Goal: Book appointment/travel/reservation

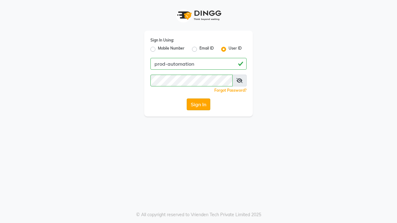
click at [198, 104] on button "Sign In" at bounding box center [199, 105] width 24 height 12
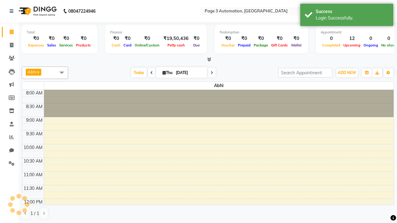
select select "en"
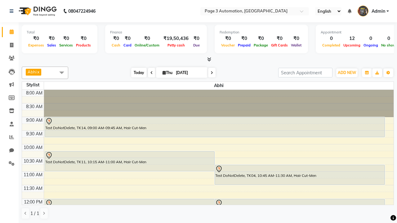
click at [136, 73] on span "Today" at bounding box center [138, 73] width 15 height 10
click at [347, 73] on span "ADD NEW" at bounding box center [347, 72] width 18 height 5
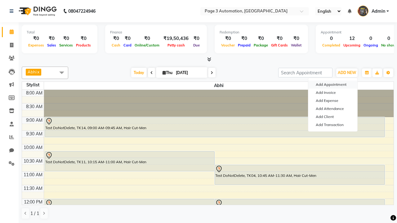
click at [333, 85] on button "Add Appointment" at bounding box center [332, 85] width 49 height 8
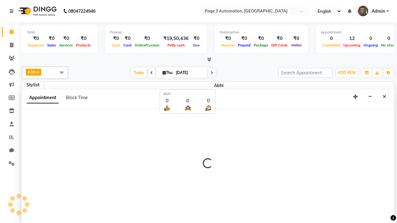
scroll to position [0, 0]
select select "tentative"
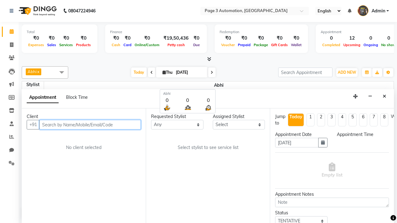
select select "540"
type input "8192346578"
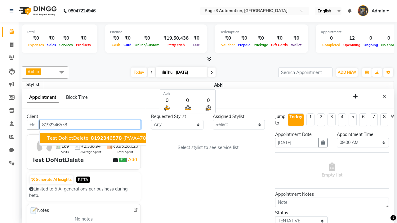
click at [91, 138] on span "8192346578" at bounding box center [106, 138] width 31 height 6
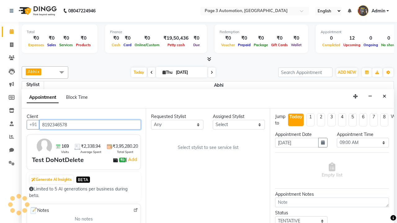
scroll to position [0, 0]
select select "711"
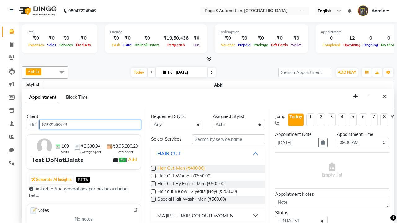
type input "8192346578"
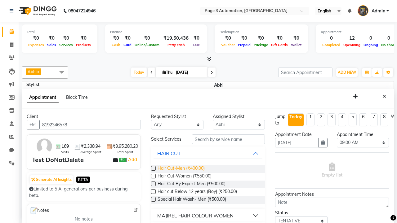
click at [181, 169] on span "Hair Cut-Men (₹400.00)" at bounding box center [180, 169] width 47 height 8
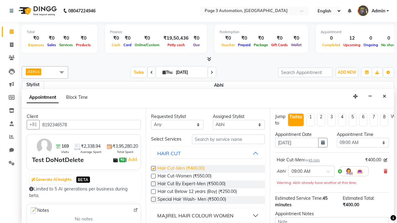
checkbox input "false"
select select "645"
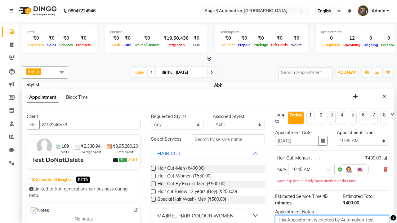
type textarea "This Appointment is created by Automation Test"
checkbox input "false"
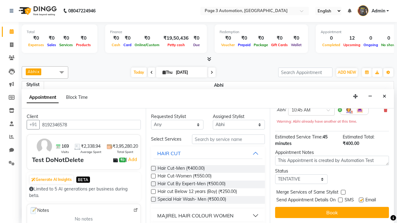
click at [361, 200] on label at bounding box center [361, 200] width 5 height 5
click at [361, 200] on input "checkbox" at bounding box center [361, 201] width 4 height 4
checkbox input "false"
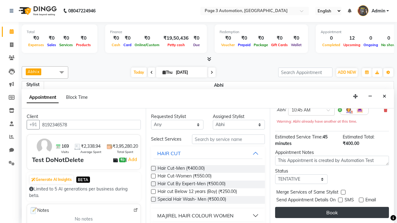
click at [332, 213] on button "Book" at bounding box center [332, 212] width 114 height 11
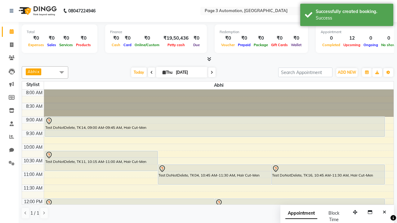
scroll to position [0, 0]
click at [347, 16] on div "Success" at bounding box center [352, 18] width 73 height 7
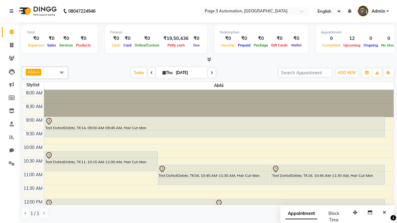
click at [62, 73] on span at bounding box center [61, 73] width 12 height 12
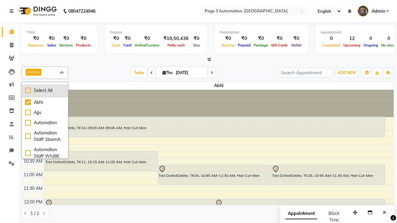
click at [45, 91] on div "Select All" at bounding box center [45, 90] width 40 height 7
checkbox input "true"
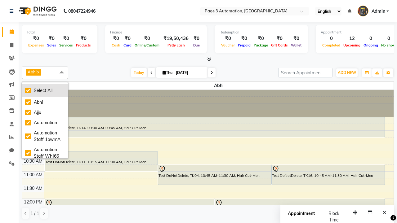
checkbox input "true"
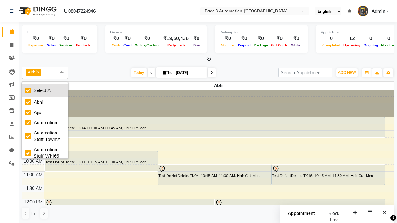
checkbox input "true"
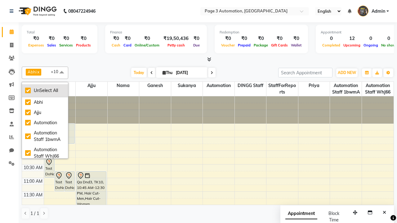
click at [45, 91] on div "UnSelect All" at bounding box center [45, 90] width 40 height 7
checkbox input "false"
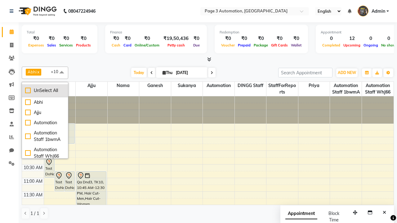
checkbox input "false"
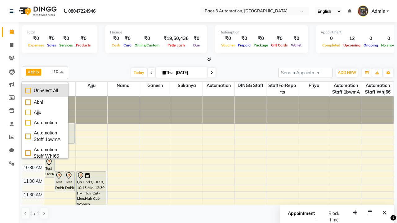
checkbox input "false"
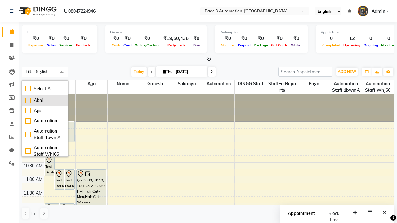
click at [45, 100] on div "Abhi" at bounding box center [45, 100] width 40 height 7
checkbox input "true"
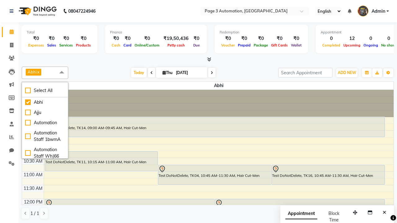
click at [62, 73] on span at bounding box center [61, 73] width 12 height 12
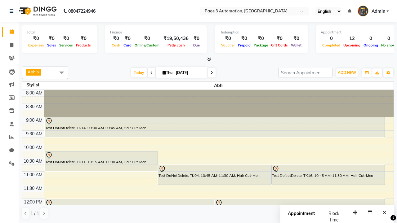
click at [328, 175] on div "Test DoNotDelete, TK16, 10:45 AM-11:30 AM, Hair Cut-Men" at bounding box center [328, 175] width 113 height 20
select select "7"
